Goal: Find specific page/section: Find specific page/section

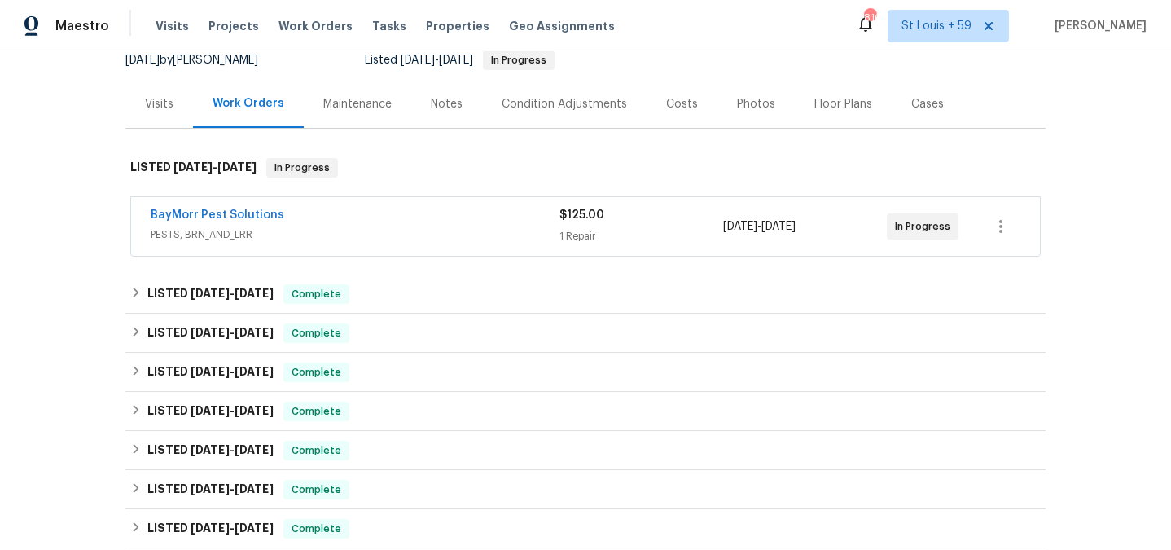
scroll to position [169, 0]
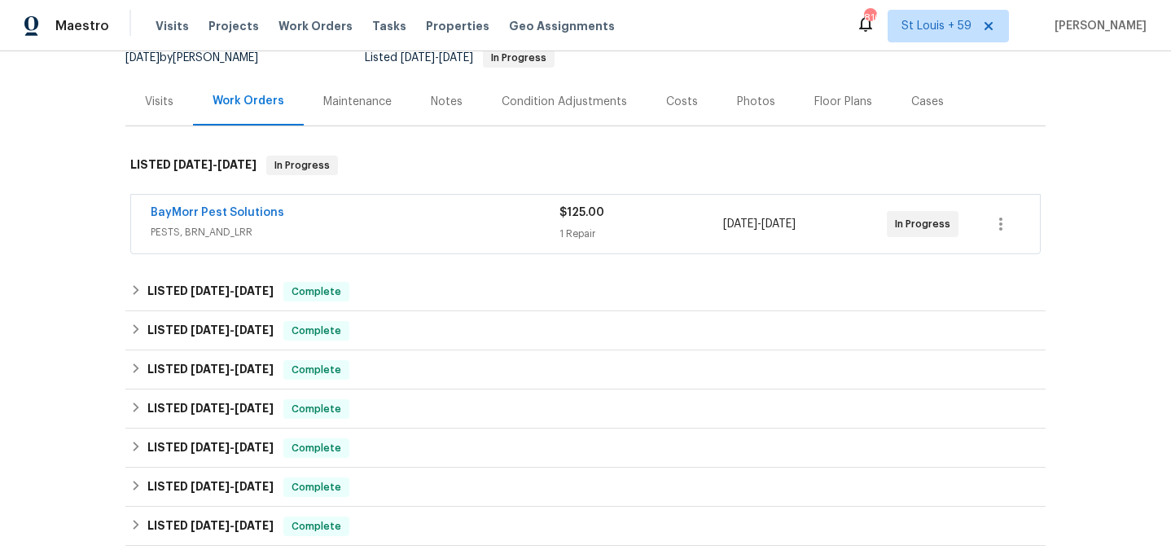
click at [344, 100] on div "Maintenance" at bounding box center [357, 102] width 68 height 16
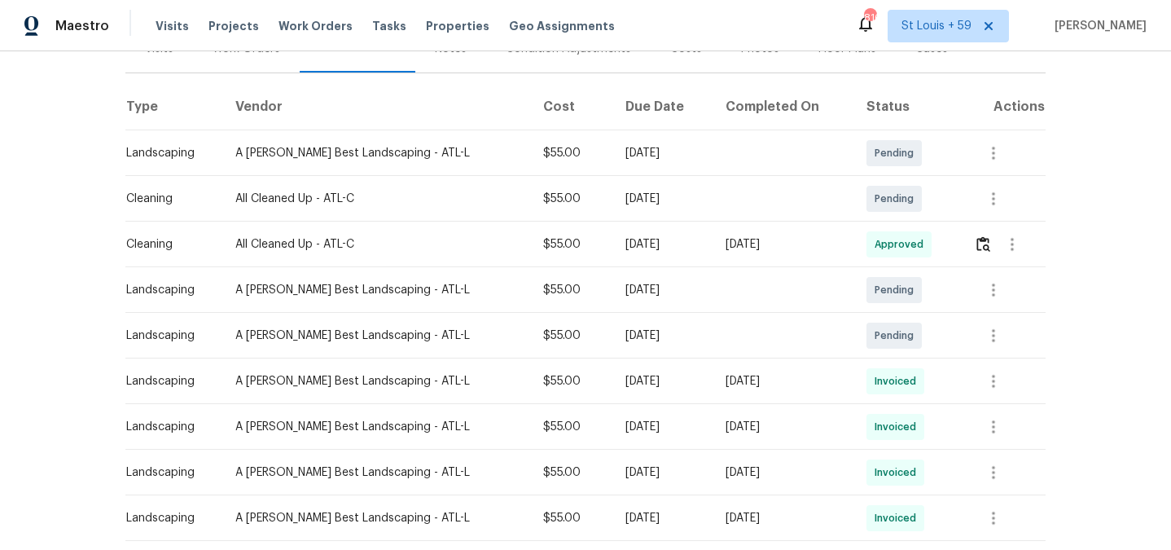
scroll to position [210, 0]
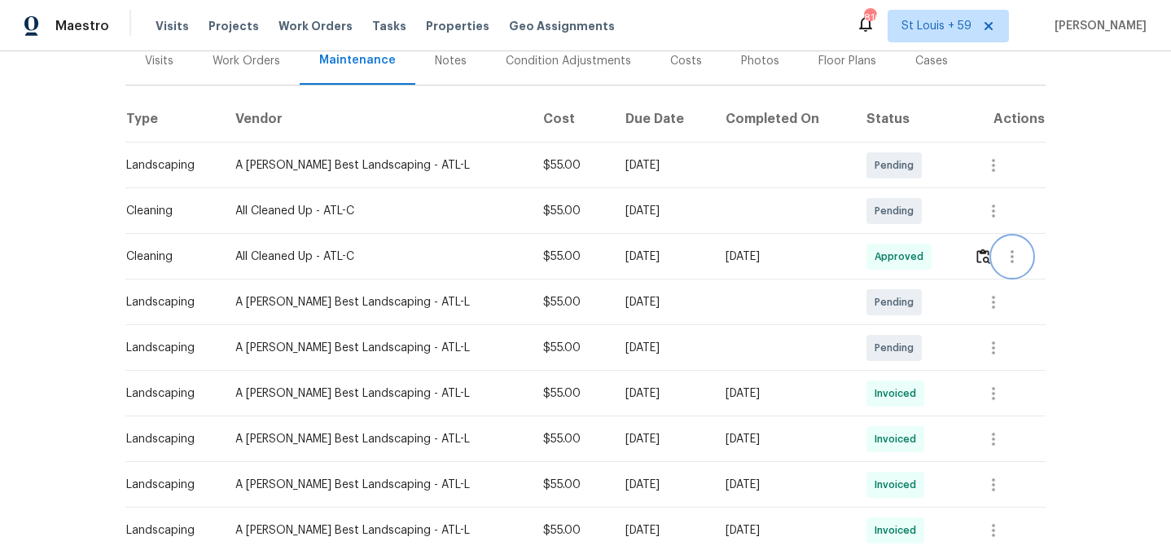
click at [1006, 254] on icon "button" at bounding box center [1012, 257] width 20 height 20
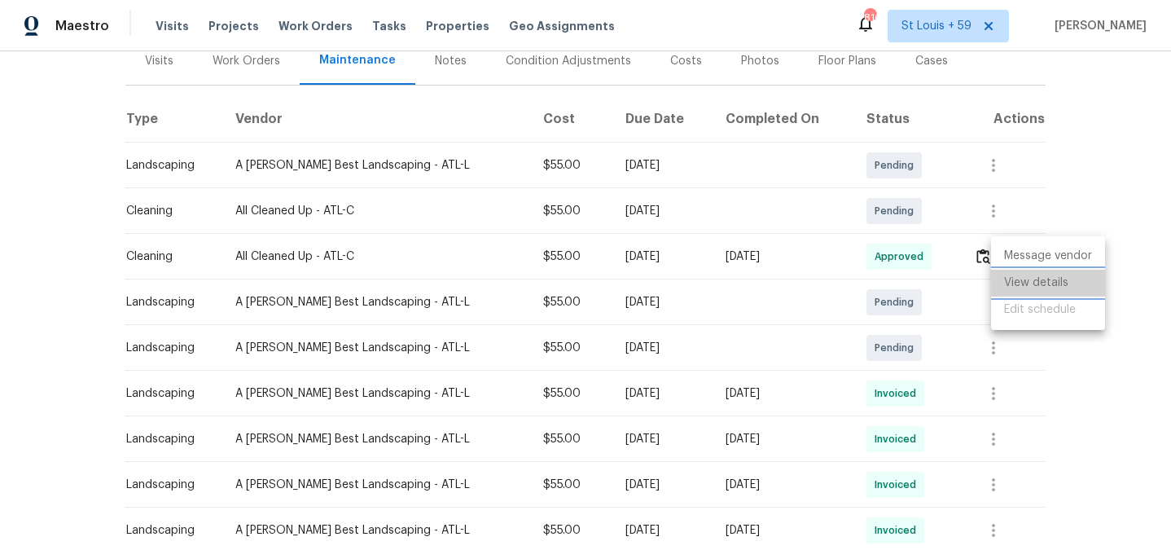
click at [1019, 286] on li "View details" at bounding box center [1048, 282] width 114 height 27
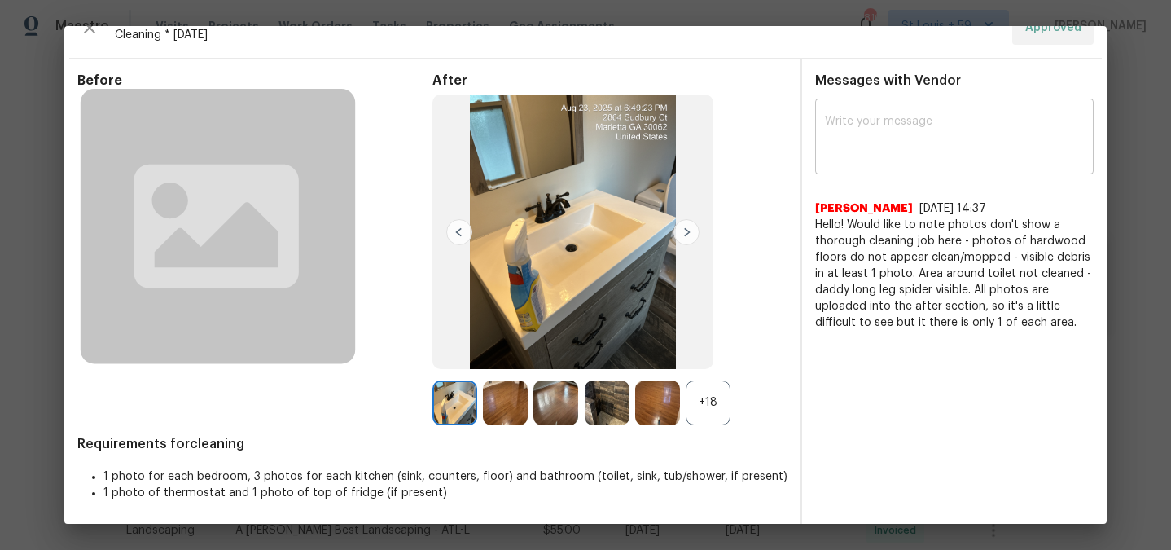
scroll to position [0, 0]
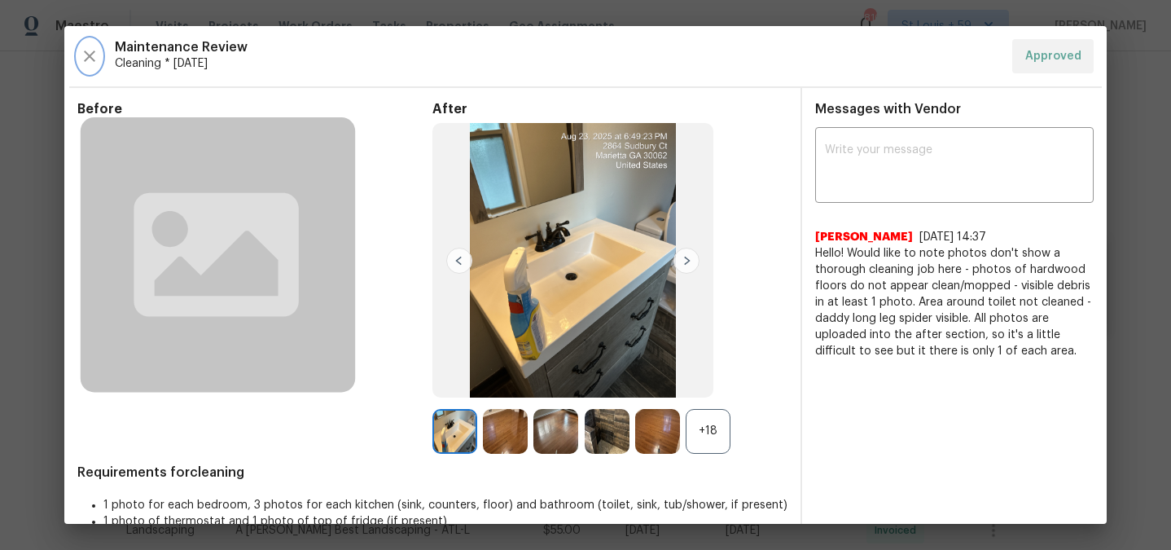
click at [91, 60] on icon "button" at bounding box center [90, 56] width 20 height 20
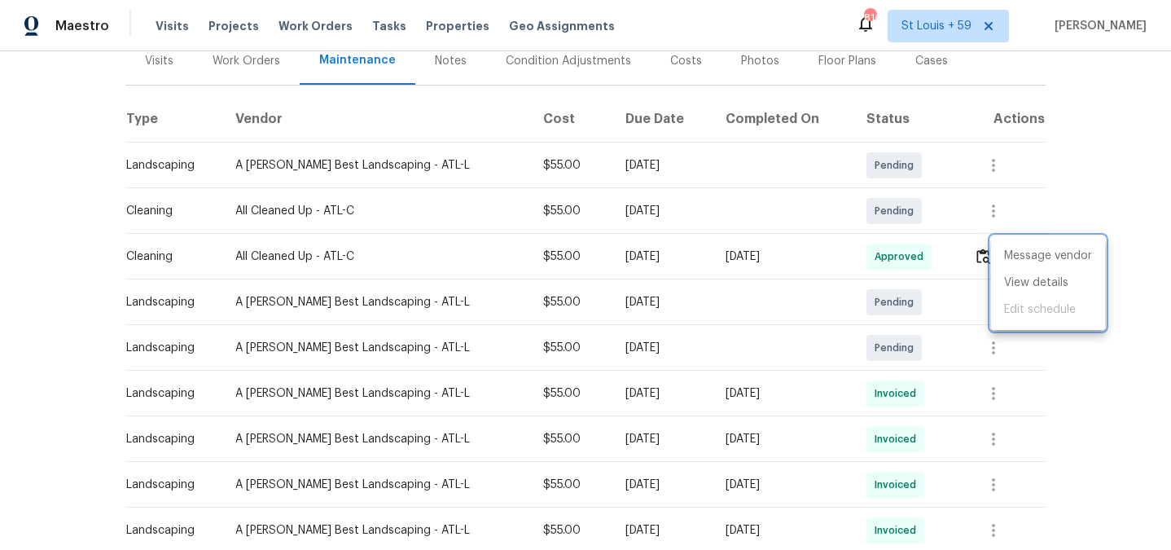
click at [225, 28] on div at bounding box center [585, 275] width 1171 height 550
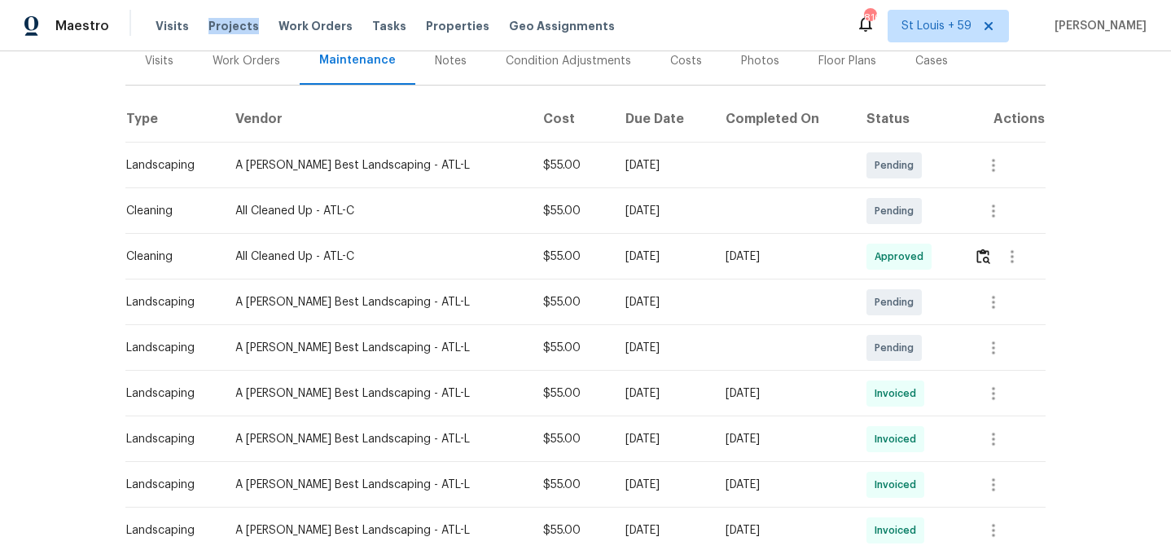
click at [225, 28] on span "Projects" at bounding box center [233, 26] width 50 height 16
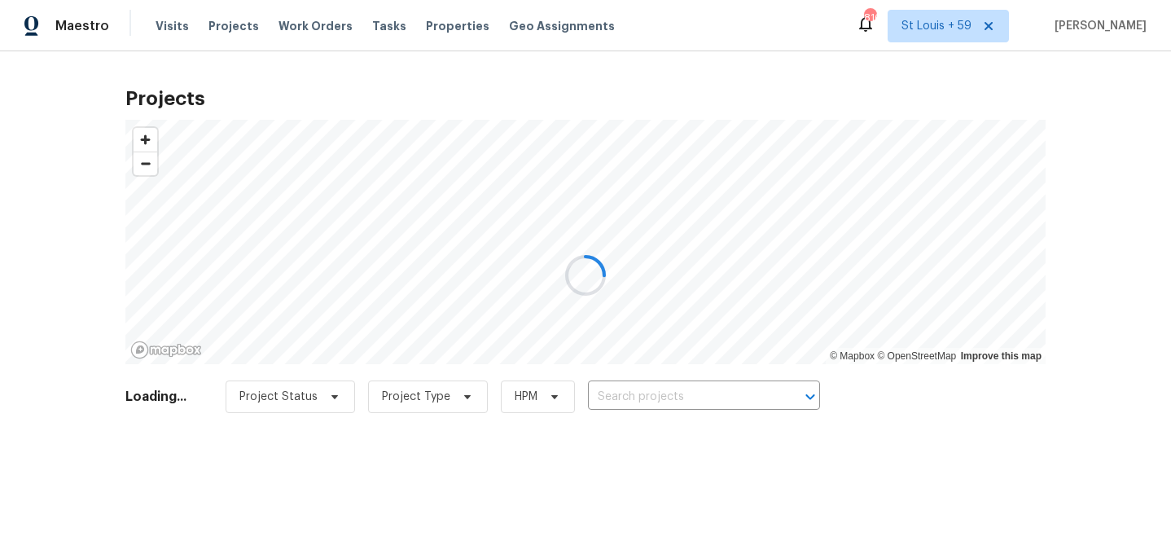
click at [624, 393] on div at bounding box center [585, 275] width 1171 height 550
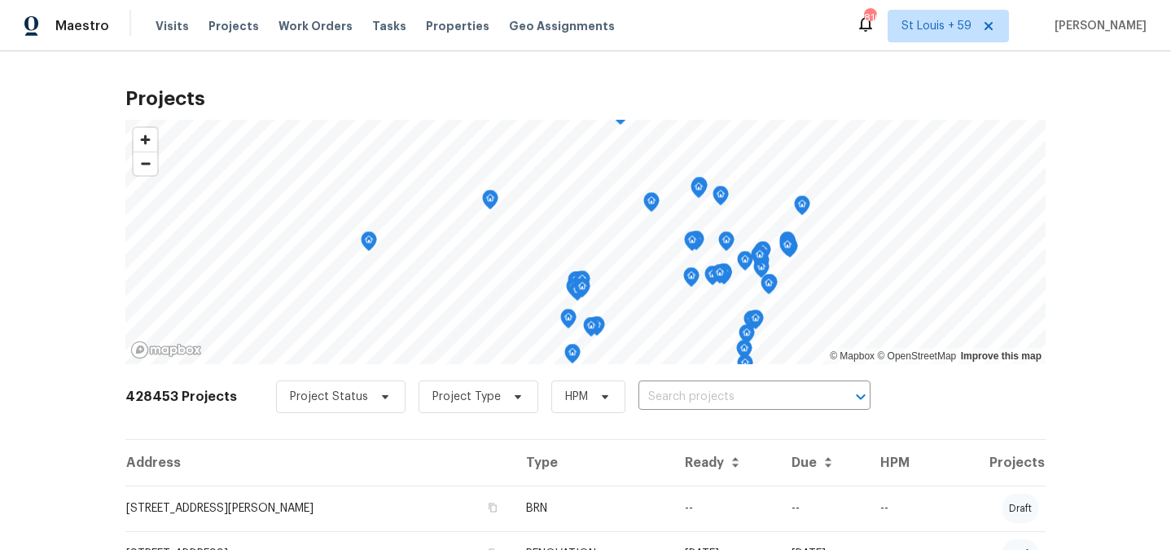
click at [624, 393] on div "Project Status Project Type HPM ​" at bounding box center [573, 396] width 594 height 33
click at [647, 396] on input "text" at bounding box center [731, 396] width 186 height 25
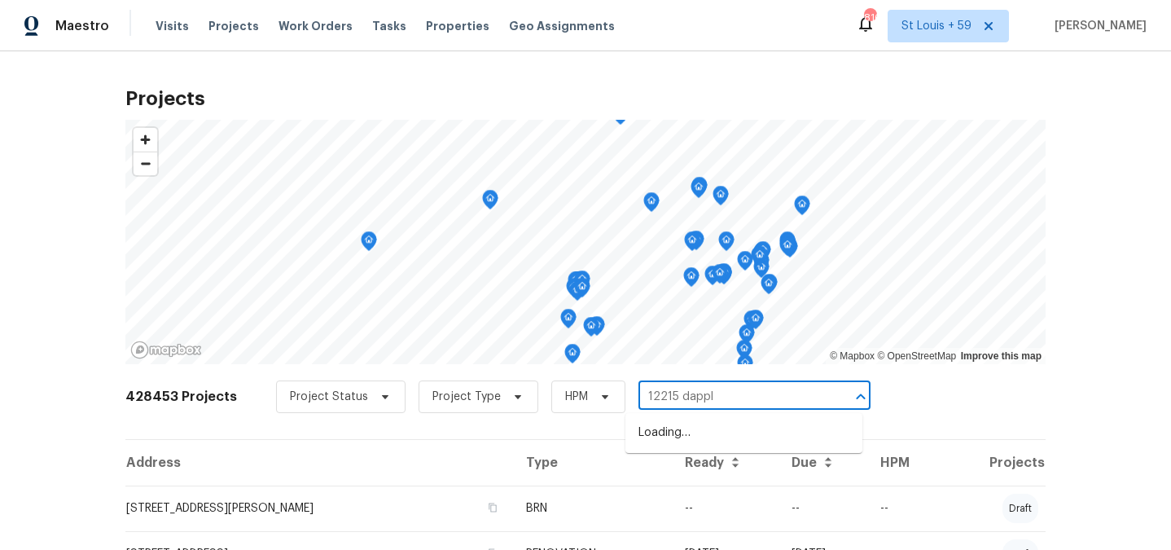
type input "12215 dapple"
click at [705, 435] on li "[STREET_ADDRESS]" at bounding box center [743, 432] width 237 height 27
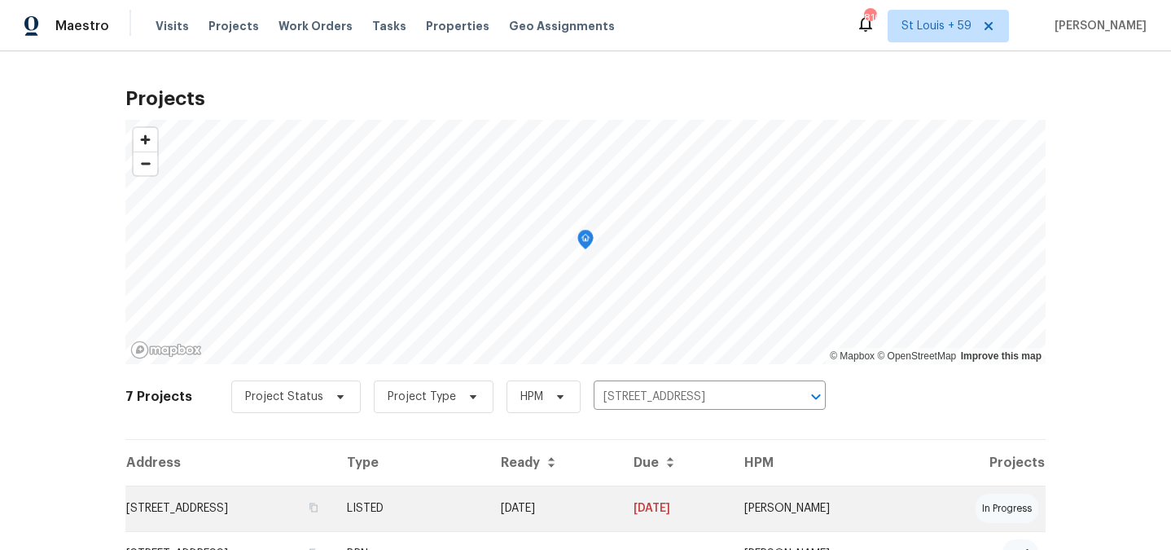
click at [277, 504] on td "[STREET_ADDRESS]" at bounding box center [229, 508] width 208 height 46
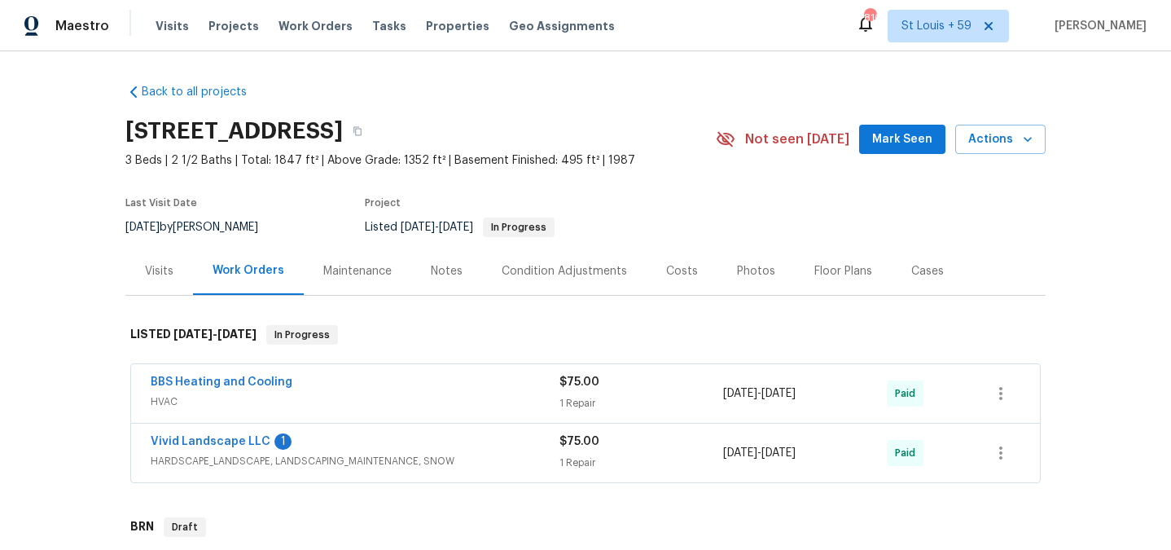
click at [346, 266] on div "Maintenance" at bounding box center [357, 271] width 68 height 16
